Goal: Information Seeking & Learning: Check status

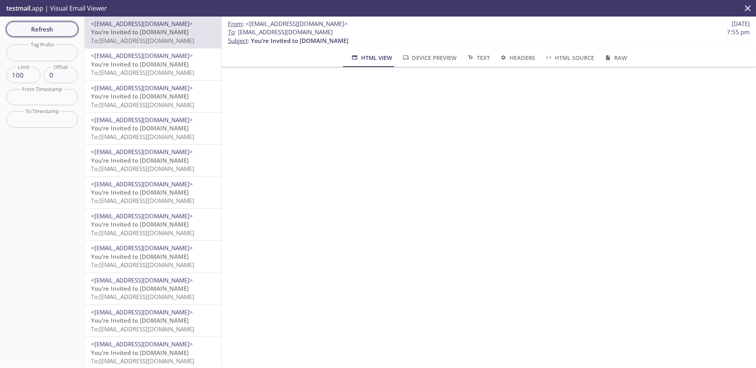
click at [57, 33] on span "Refresh" at bounding box center [42, 29] width 59 height 10
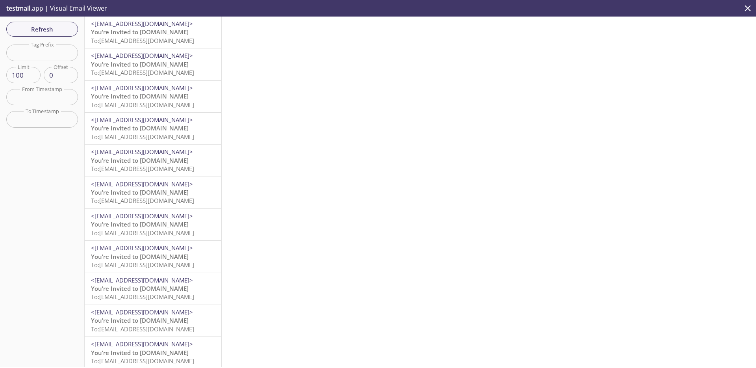
click at [172, 36] on p "You’re Invited to [DOMAIN_NAME] To: [EMAIL_ADDRESS][DOMAIN_NAME]" at bounding box center [153, 36] width 124 height 17
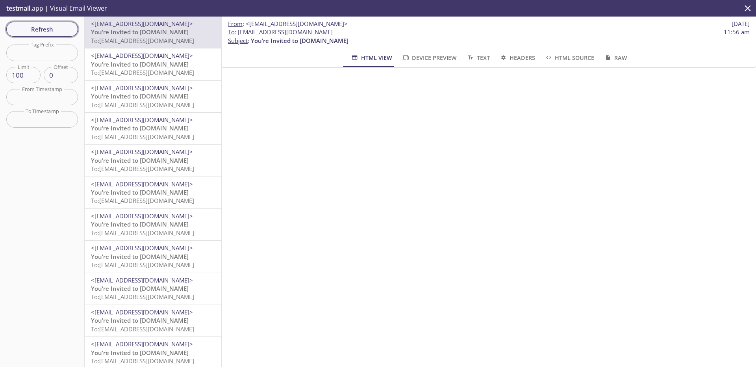
click at [65, 27] on span "Refresh" at bounding box center [42, 29] width 59 height 10
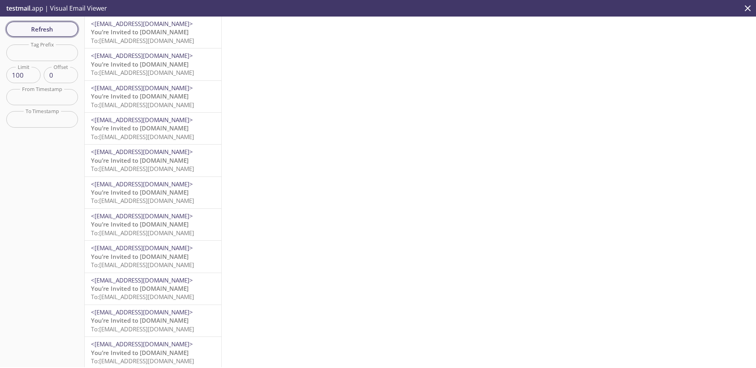
click at [32, 28] on span "Refresh" at bounding box center [42, 29] width 59 height 10
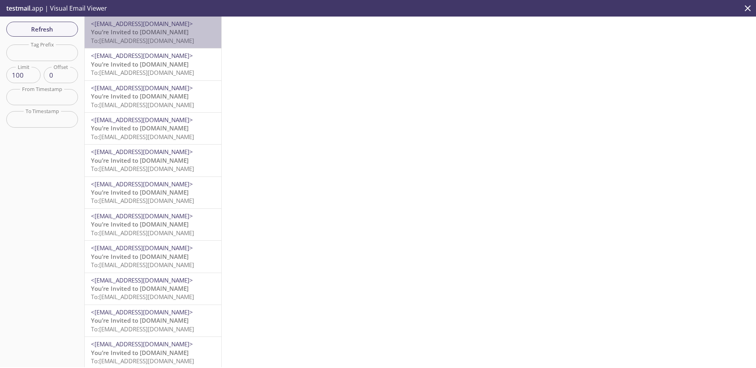
click at [180, 32] on p "You’re Invited to [DOMAIN_NAME] To: [EMAIL_ADDRESS][DOMAIN_NAME]" at bounding box center [153, 36] width 124 height 17
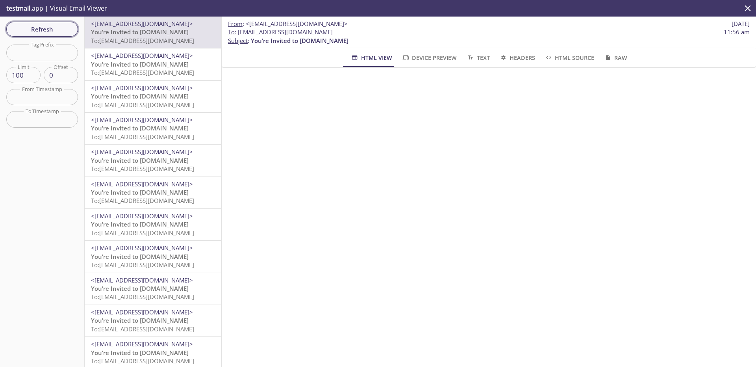
click at [61, 25] on span "Refresh" at bounding box center [42, 29] width 59 height 10
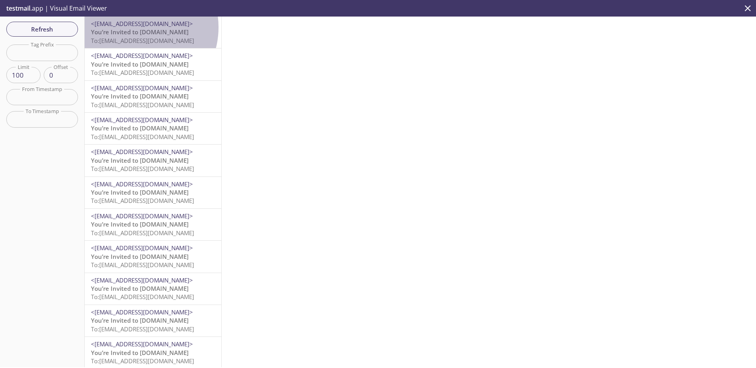
click at [133, 27] on span "<[EMAIL_ADDRESS][DOMAIN_NAME]>" at bounding box center [142, 24] width 102 height 8
